Goal: Transaction & Acquisition: Purchase product/service

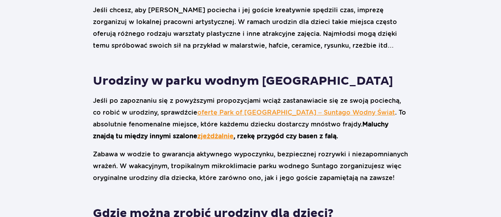
scroll to position [1498, 0]
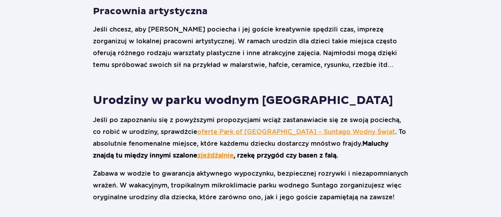
click at [263, 128] on link "ofertę Park of [GEOGRAPHIC_DATA] – Suntago Wodny Świat" at bounding box center [296, 131] width 198 height 7
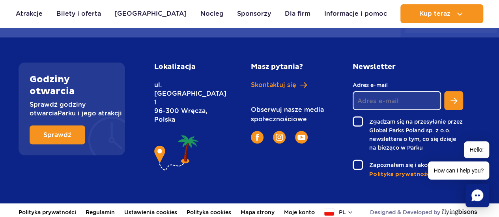
scroll to position [777, 0]
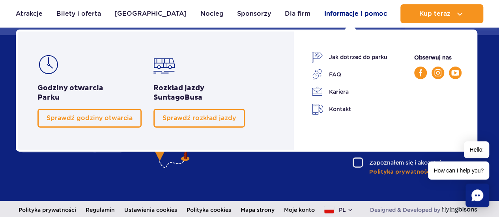
click at [359, 12] on link "Informacje i pomoc" at bounding box center [355, 13] width 63 height 19
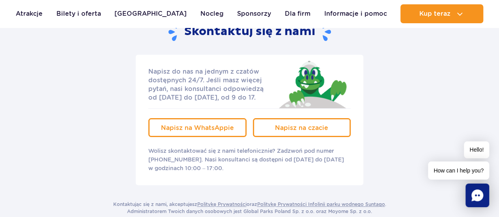
scroll to position [1537, 0]
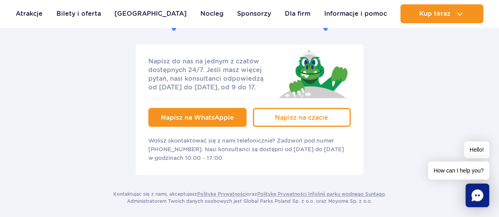
click at [190, 114] on span "Napisz na WhatsAppie" at bounding box center [197, 117] width 73 height 7
